Goal: Task Accomplishment & Management: Use online tool/utility

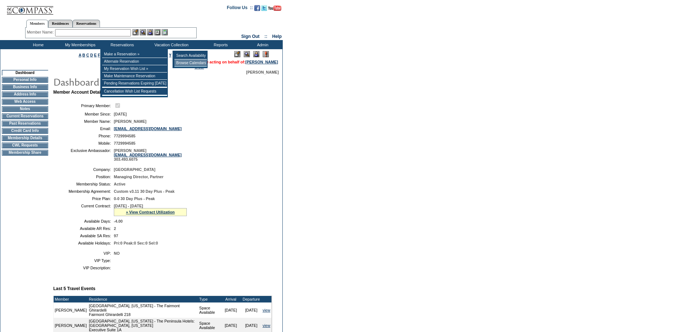
click at [187, 62] on td "Browse Calendars" at bounding box center [190, 62] width 32 height 7
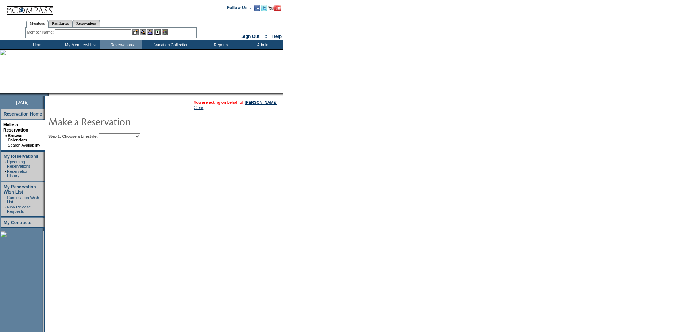
drag, startPoint x: 154, startPoint y: 136, endPoint x: 153, endPoint y: 140, distance: 4.2
click at [140, 136] on select "Beach Leisure Metropolitan Mountain OIAL for Adventure OIAL for Couples OIAL fo…" at bounding box center [120, 136] width 42 height 6
select select "Metropolitan"
click at [111, 134] on select "Beach Leisure Metropolitan Mountain OIAL for Adventure OIAL for Couples OIAL fo…" at bounding box center [120, 136] width 42 height 6
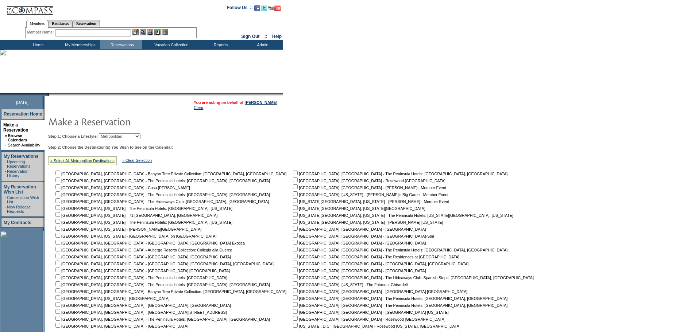
click at [293, 286] on input "checkbox" at bounding box center [295, 284] width 5 height 5
checkbox input "true"
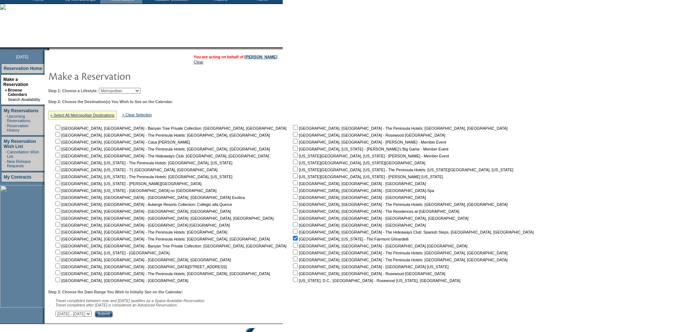
scroll to position [89, 0]
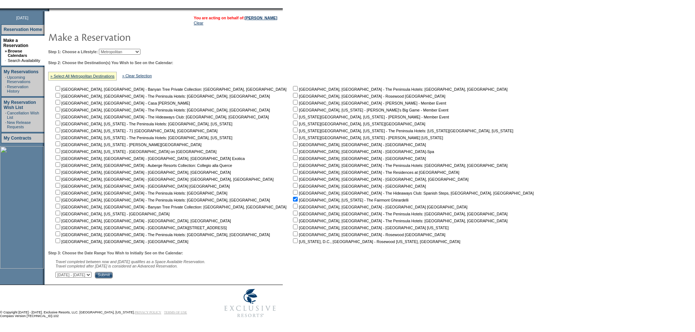
click at [92, 274] on select "September 2, 2025 - October 17, 2025 October 18, 2025 - December 1, 2025 Decemb…" at bounding box center [73, 275] width 36 height 6
select select "10/18/2025|12/1/2025"
click at [59, 272] on select "September 2, 2025 - October 17, 2025 October 18, 2025 - December 1, 2025 Decemb…" at bounding box center [73, 275] width 36 height 6
click at [113, 278] on input "Submit" at bounding box center [104, 275] width 18 height 7
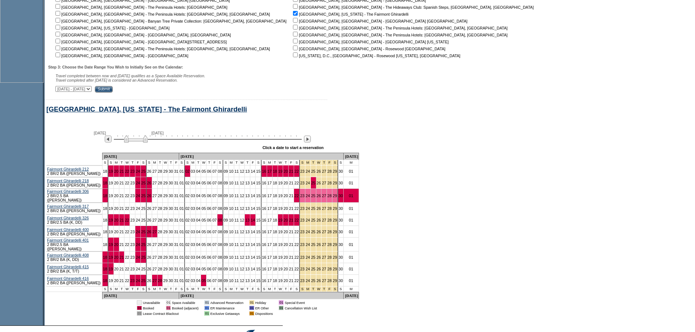
scroll to position [316, 0]
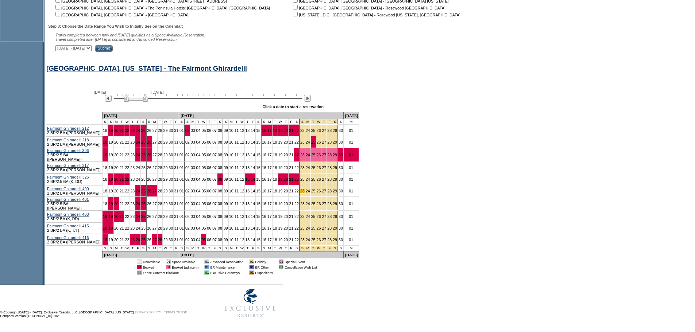
click at [300, 190] on link "23" at bounding box center [302, 191] width 4 height 4
